Goal: Task Accomplishment & Management: Manage account settings

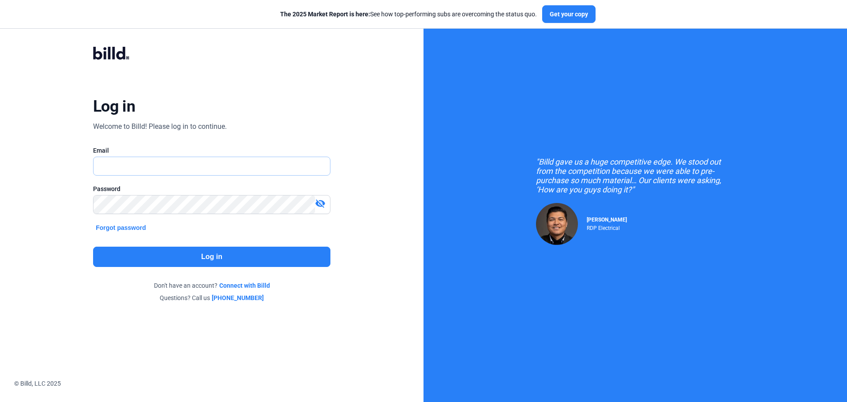
type input "[PERSON_NAME][EMAIL_ADDRESS][DOMAIN_NAME]"
click at [214, 260] on button "Log in" at bounding box center [211, 257] width 237 height 20
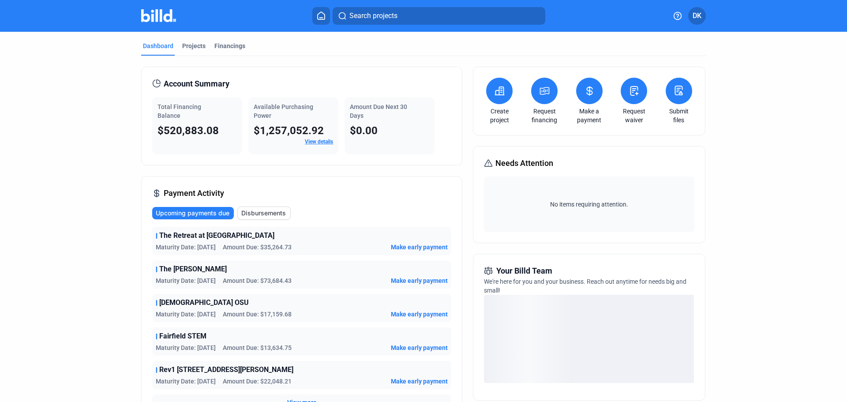
click at [592, 100] on button at bounding box center [589, 91] width 26 height 26
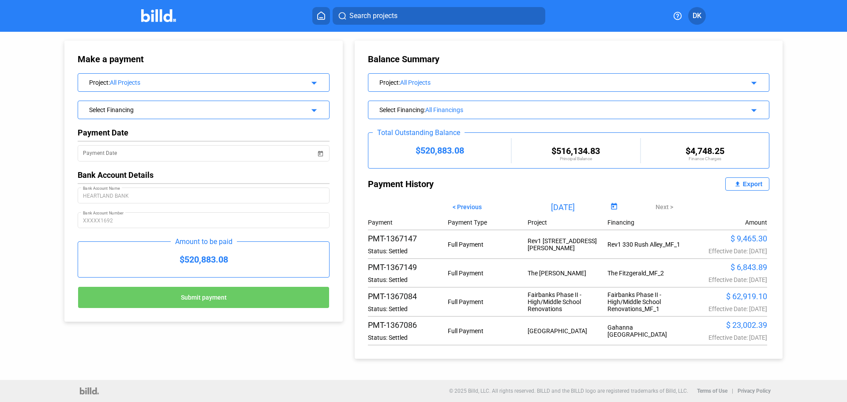
click at [611, 207] on span "Open calendar" at bounding box center [613, 206] width 21 height 21
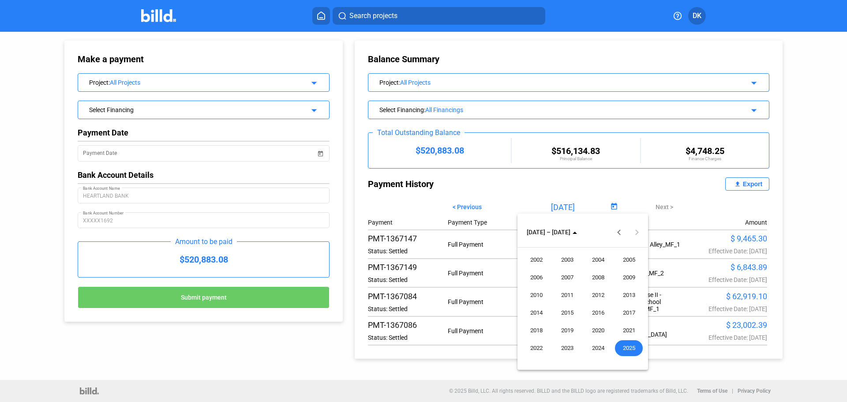
click at [590, 345] on span "2024" at bounding box center [598, 348] width 28 height 16
click at [536, 313] on span "SEP" at bounding box center [536, 313] width 28 height 16
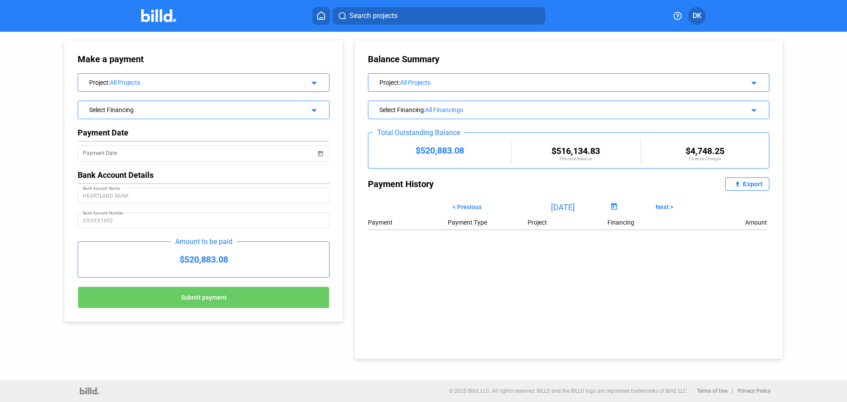
click at [613, 207] on span "Open calendar" at bounding box center [613, 206] width 21 height 21
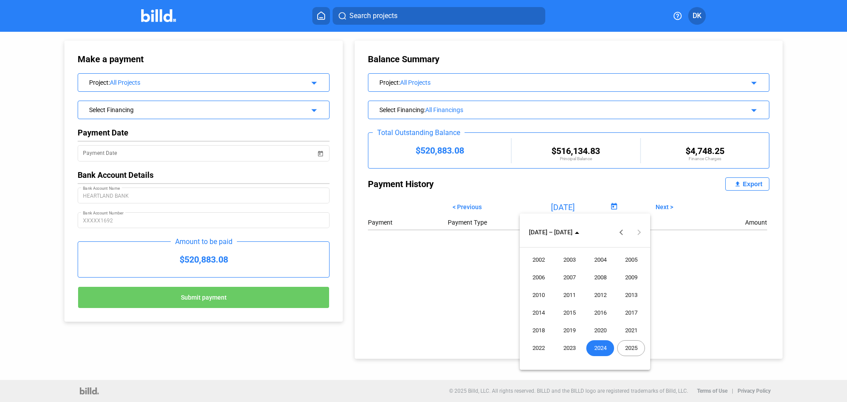
click at [598, 347] on span "2024" at bounding box center [600, 348] width 28 height 16
click at [543, 234] on span "2024" at bounding box center [536, 231] width 14 height 7
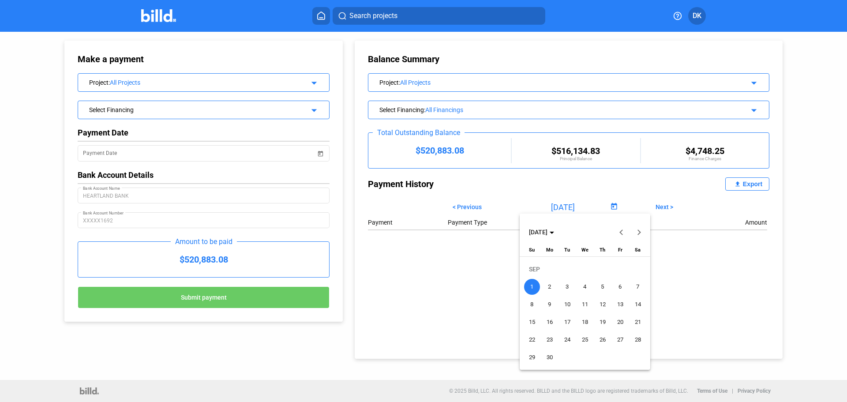
click at [558, 234] on button "[DATE]" at bounding box center [541, 232] width 32 height 16
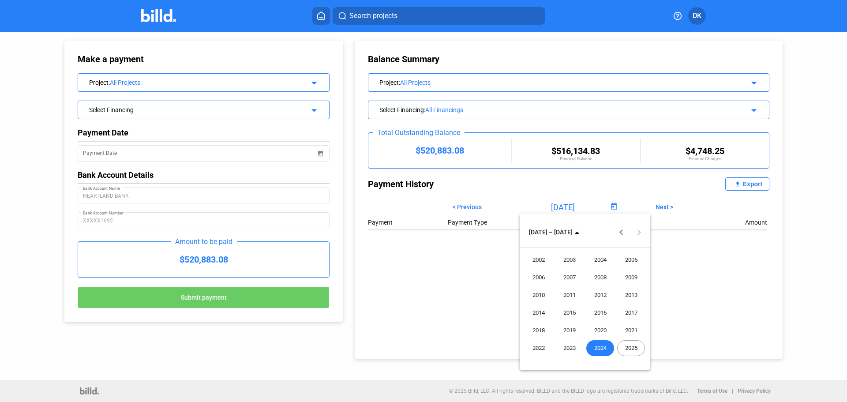
click at [628, 344] on span "2025" at bounding box center [631, 348] width 28 height 16
click at [535, 310] on span "SEP" at bounding box center [538, 313] width 28 height 16
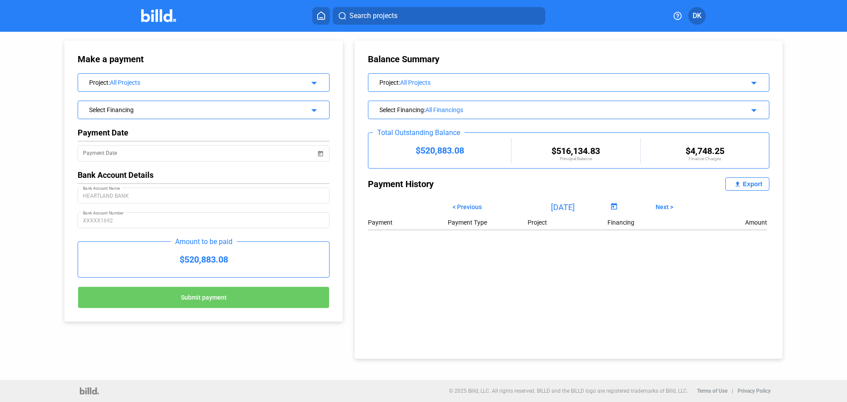
type input "[DATE]"
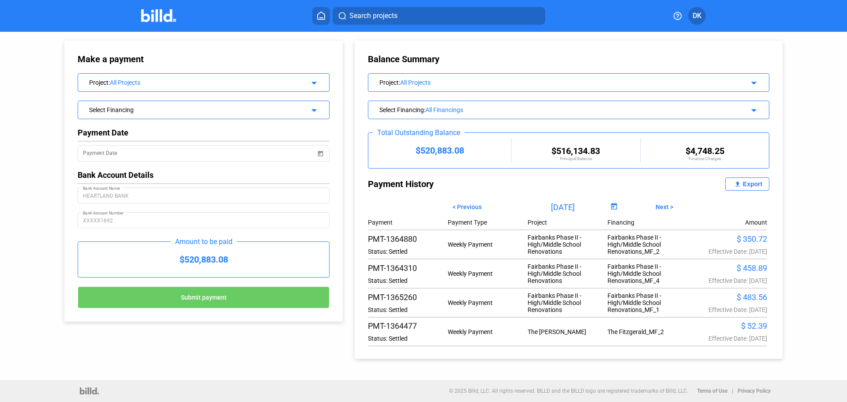
click at [743, 184] on div "Export" at bounding box center [752, 183] width 19 height 7
